Goal: Task Accomplishment & Management: Manage account settings

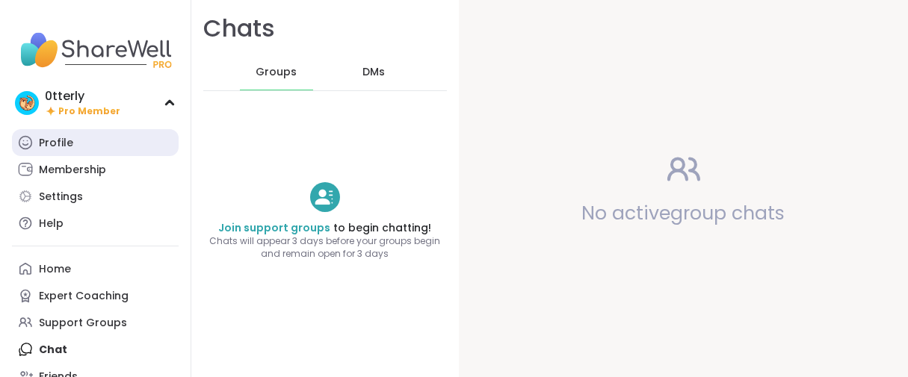
click at [64, 151] on div "Profile" at bounding box center [56, 143] width 34 height 15
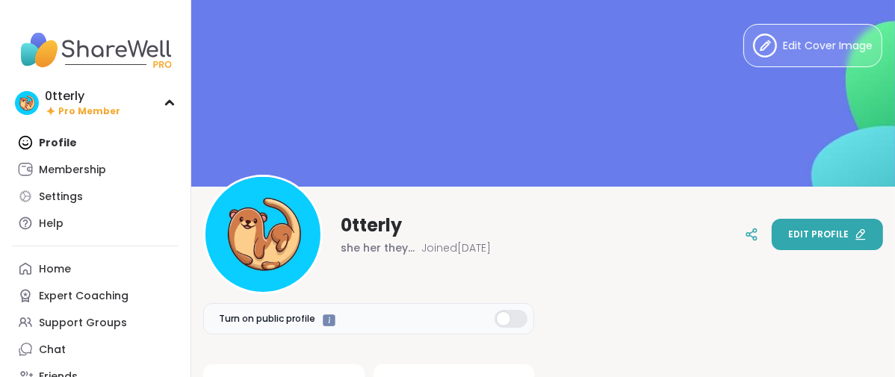
click at [789, 235] on span "Edit profile" at bounding box center [819, 234] width 61 height 13
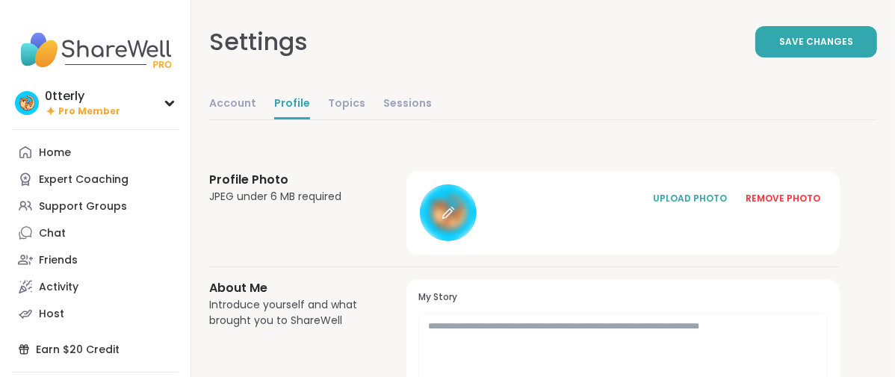
click at [477, 241] on div at bounding box center [448, 213] width 57 height 57
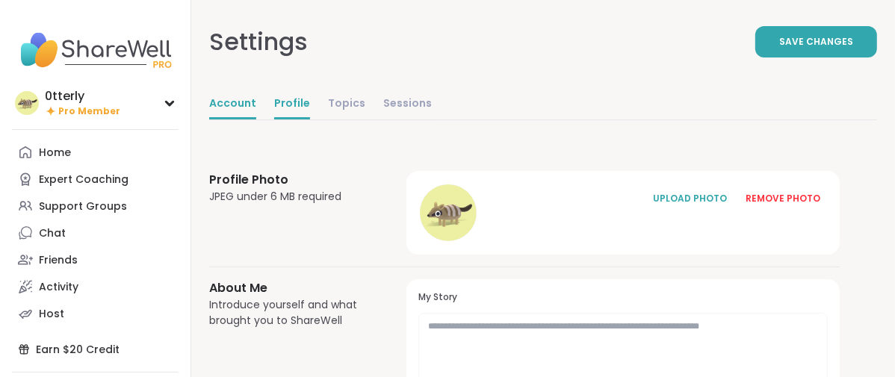
click at [256, 120] on link "Account" at bounding box center [232, 105] width 47 height 30
select select "**"
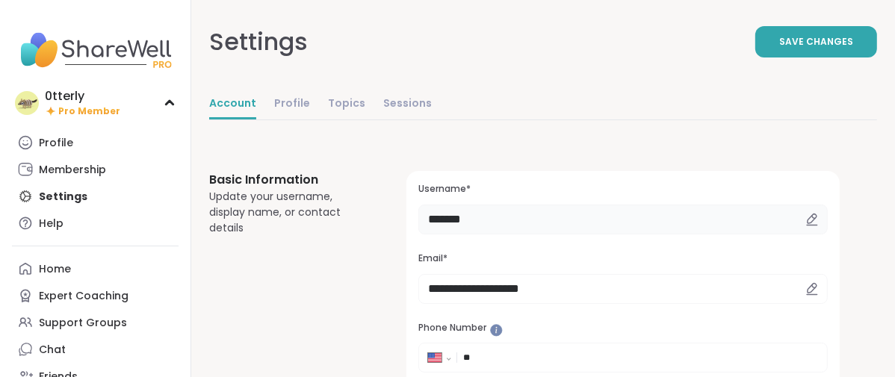
click at [568, 235] on input "*******" at bounding box center [624, 220] width 410 height 30
type input "*"
type input "******"
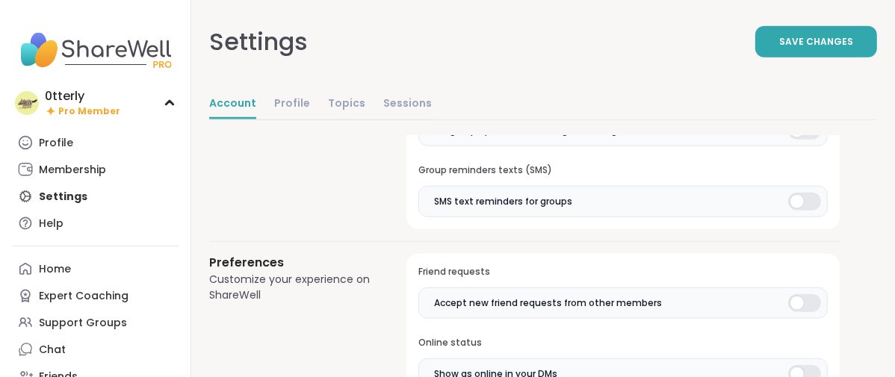
scroll to position [1328, 0]
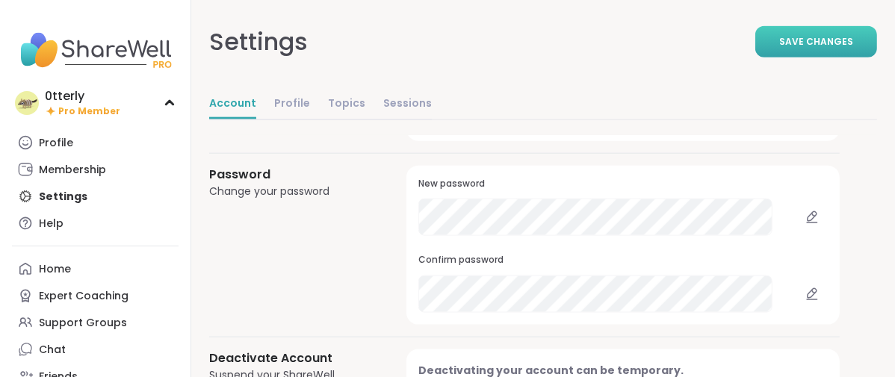
click at [756, 52] on button "Save Changes" at bounding box center [817, 41] width 122 height 31
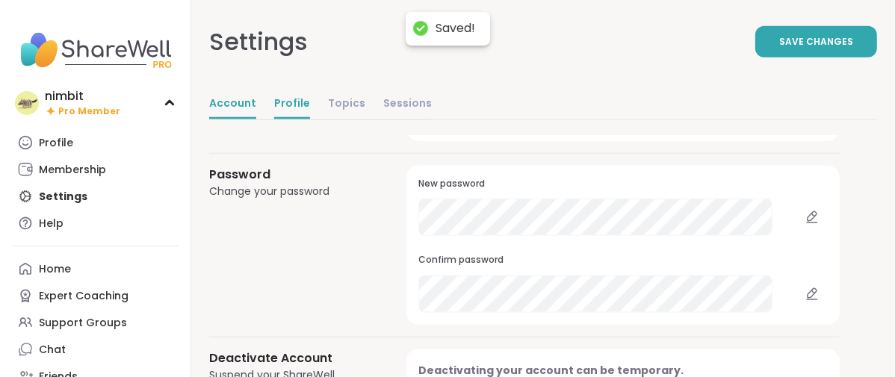
click at [310, 120] on link "Profile" at bounding box center [292, 105] width 36 height 30
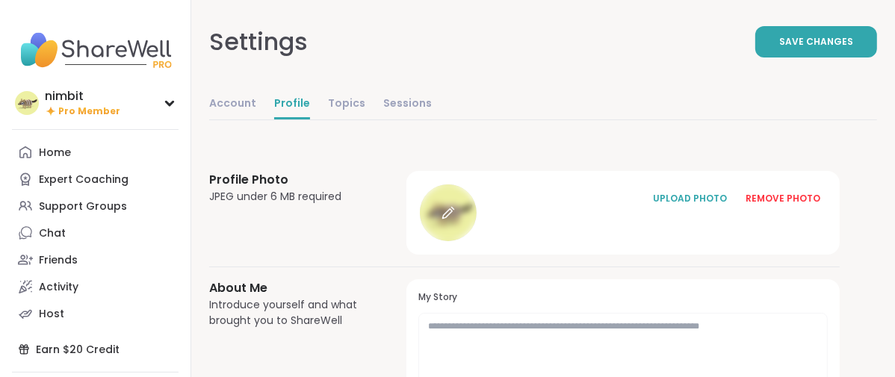
click at [452, 219] on icon at bounding box center [447, 214] width 10 height 10
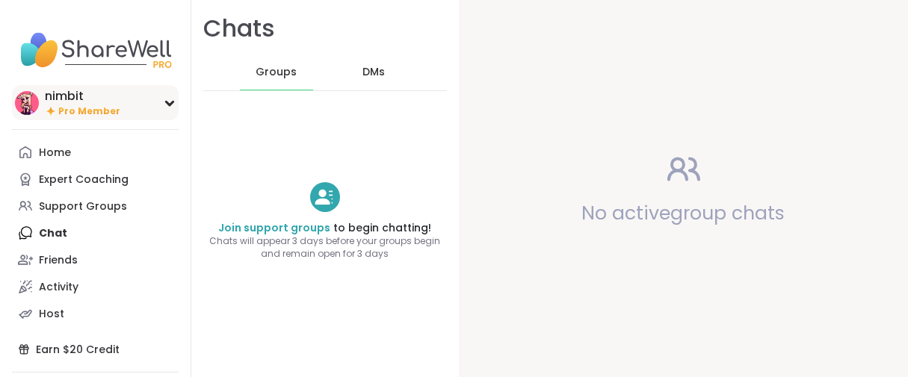
click at [108, 117] on div "nimbit Pro Member" at bounding box center [82, 102] width 75 height 29
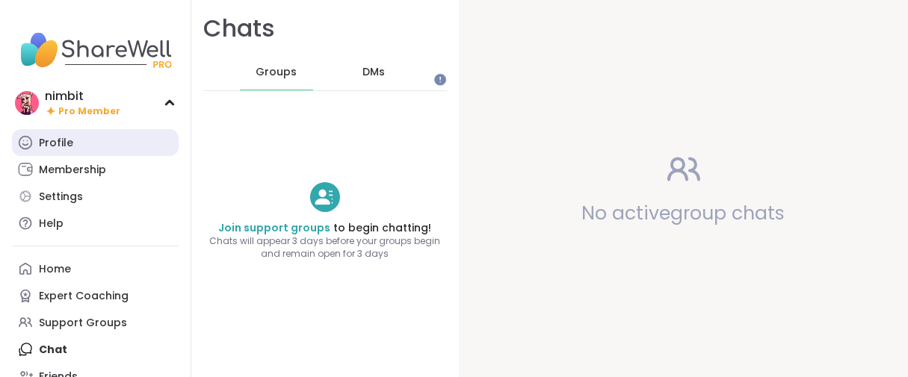
click at [73, 151] on div "Profile" at bounding box center [56, 143] width 34 height 15
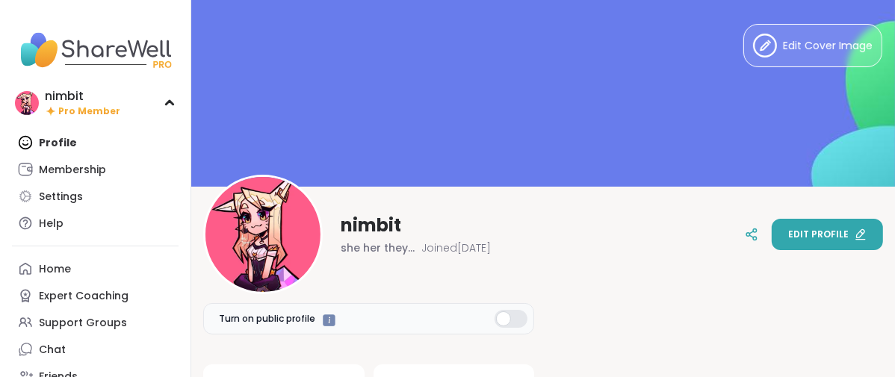
click at [832, 238] on span "Edit profile" at bounding box center [819, 234] width 61 height 13
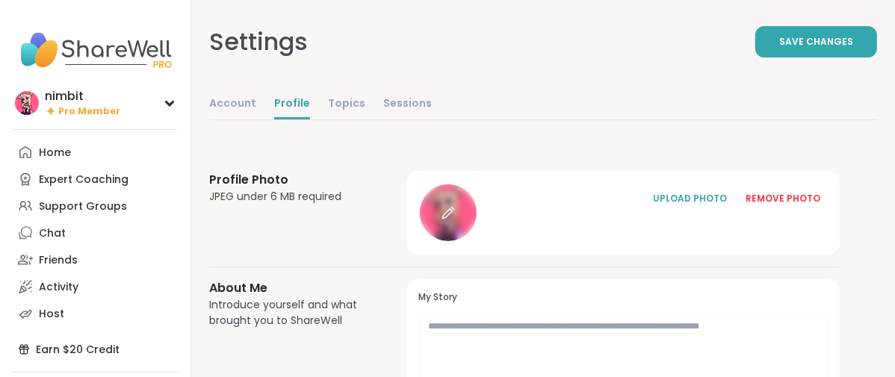
click at [455, 220] on icon at bounding box center [448, 212] width 13 height 13
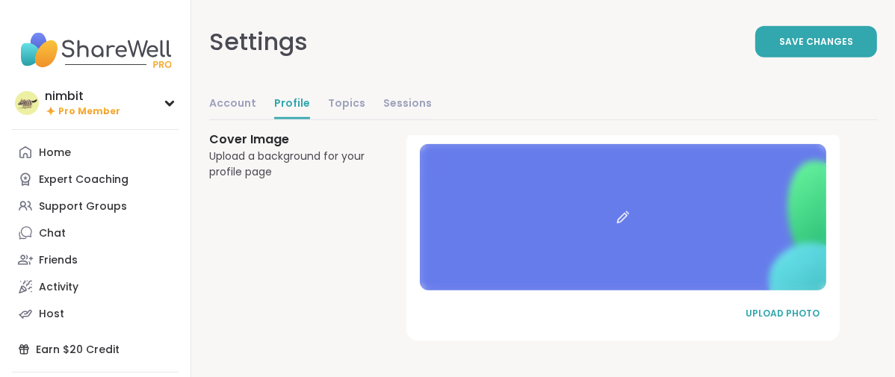
scroll to position [1182, 0]
click at [782, 309] on button "UPLOAD PHOTO" at bounding box center [783, 313] width 90 height 31
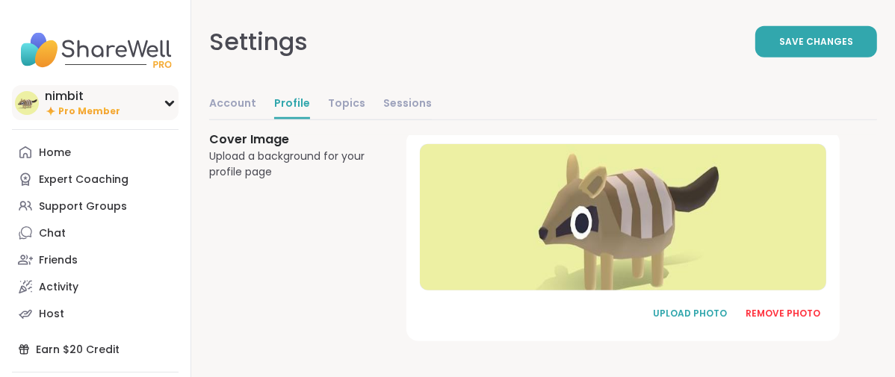
click at [72, 118] on span "Pro Member" at bounding box center [89, 111] width 62 height 13
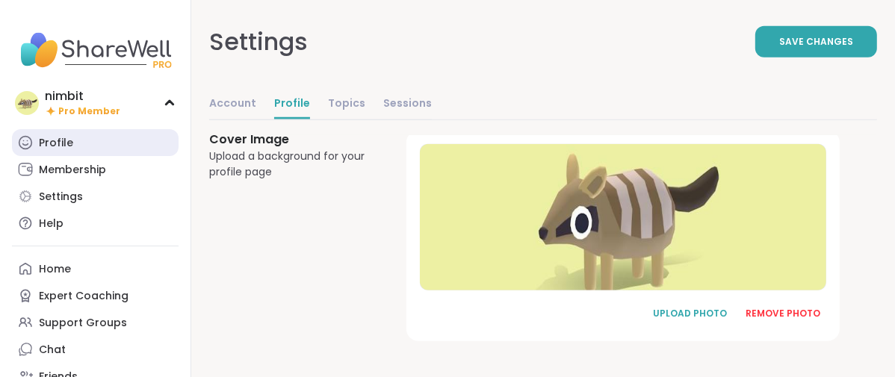
click at [64, 156] on link "Profile" at bounding box center [95, 142] width 167 height 27
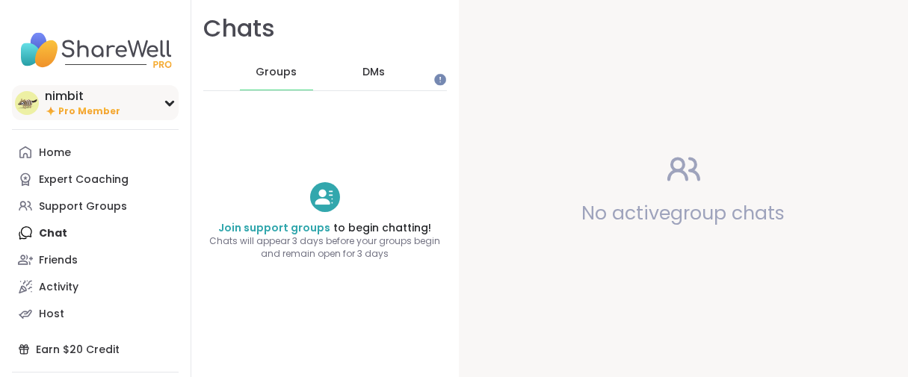
click at [75, 118] on span "Pro Member" at bounding box center [89, 111] width 62 height 13
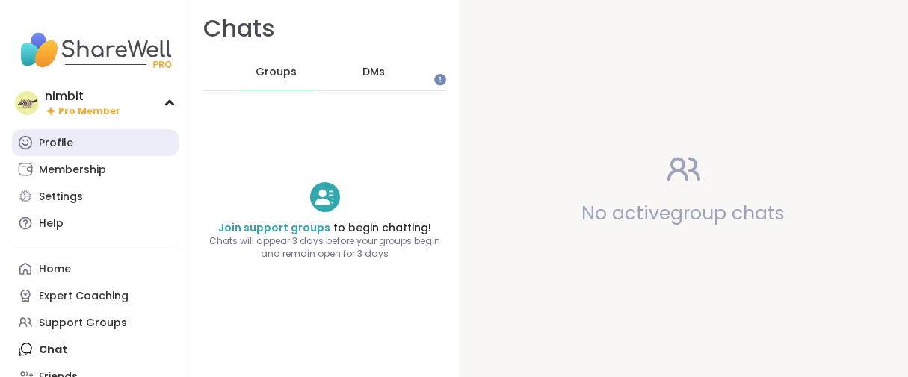
click at [55, 151] on div "Profile" at bounding box center [56, 143] width 34 height 15
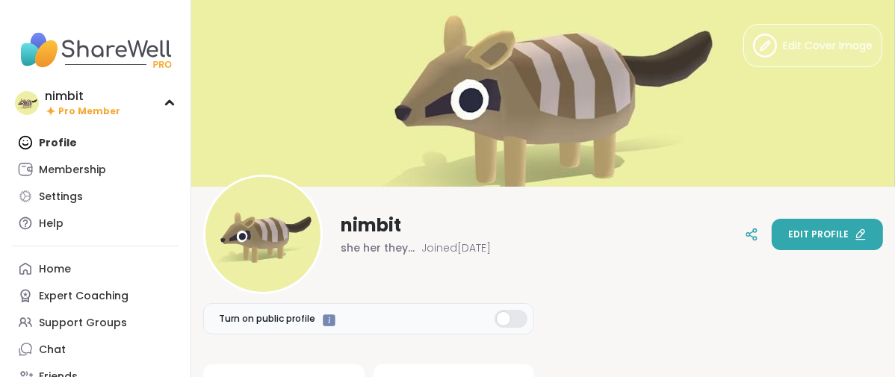
click at [795, 232] on span "Edit profile" at bounding box center [819, 234] width 61 height 13
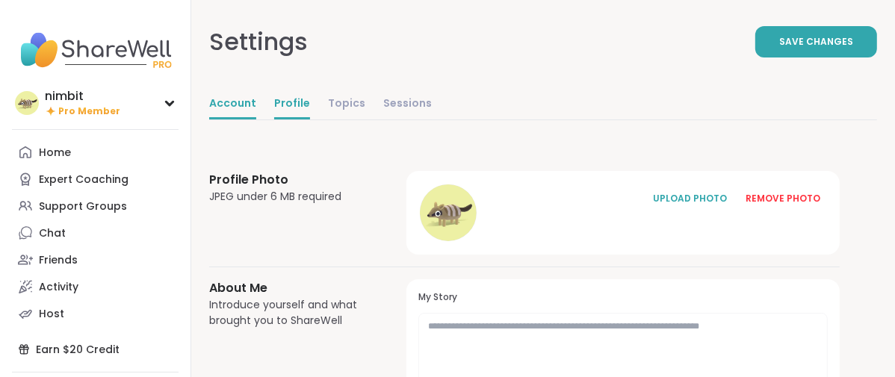
click at [256, 120] on link "Account" at bounding box center [232, 105] width 47 height 30
select select "**"
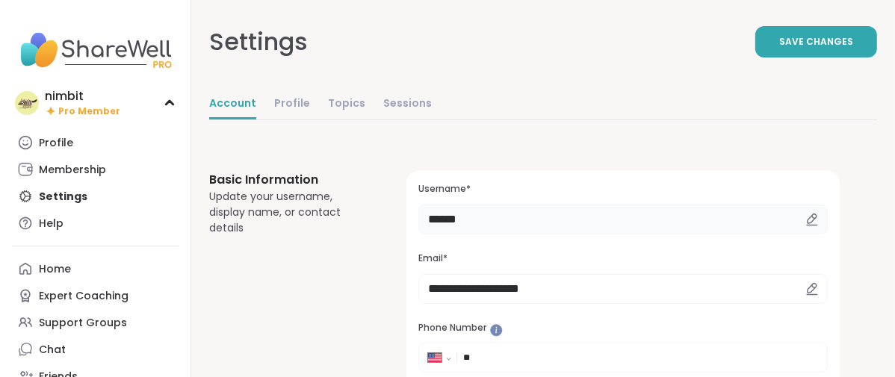
click at [565, 235] on input "******" at bounding box center [624, 220] width 410 height 30
type input "*"
type input "**********"
click at [780, 49] on span "Save Changes" at bounding box center [817, 41] width 74 height 13
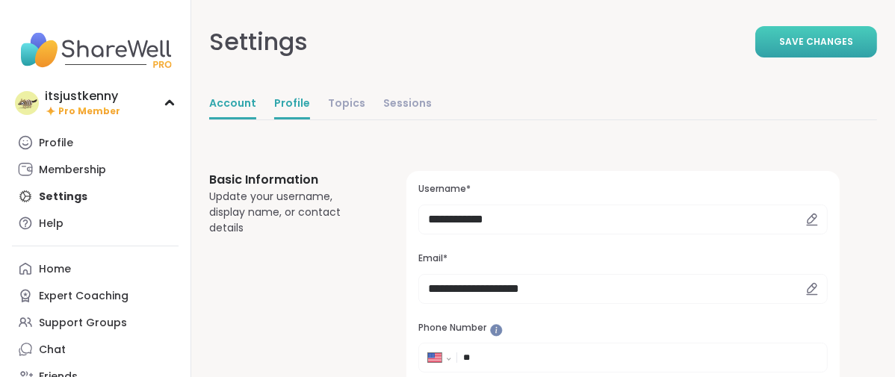
click at [310, 120] on link "Profile" at bounding box center [292, 105] width 36 height 30
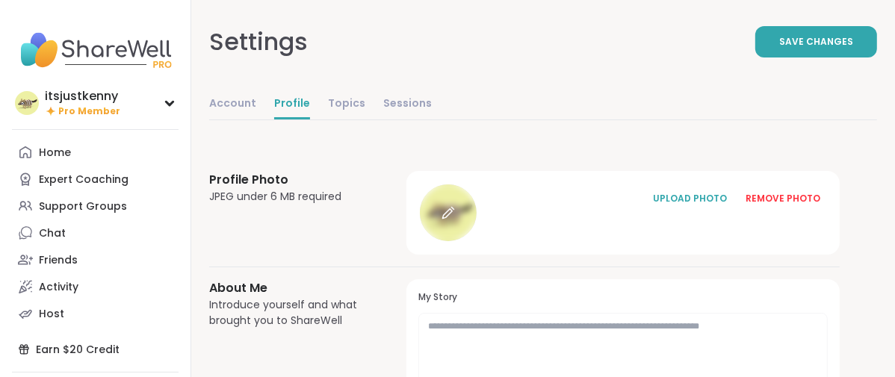
click at [455, 220] on icon at bounding box center [448, 212] width 13 height 13
